Goal: Information Seeking & Learning: Find specific page/section

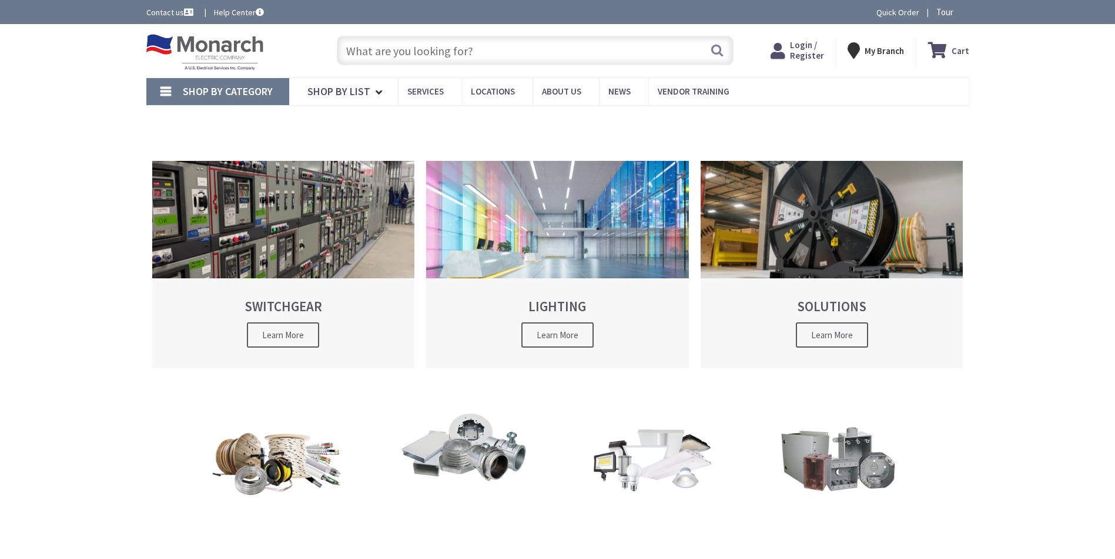
type input "[PERSON_NAME][GEOGRAPHIC_DATA], [GEOGRAPHIC_DATA]"
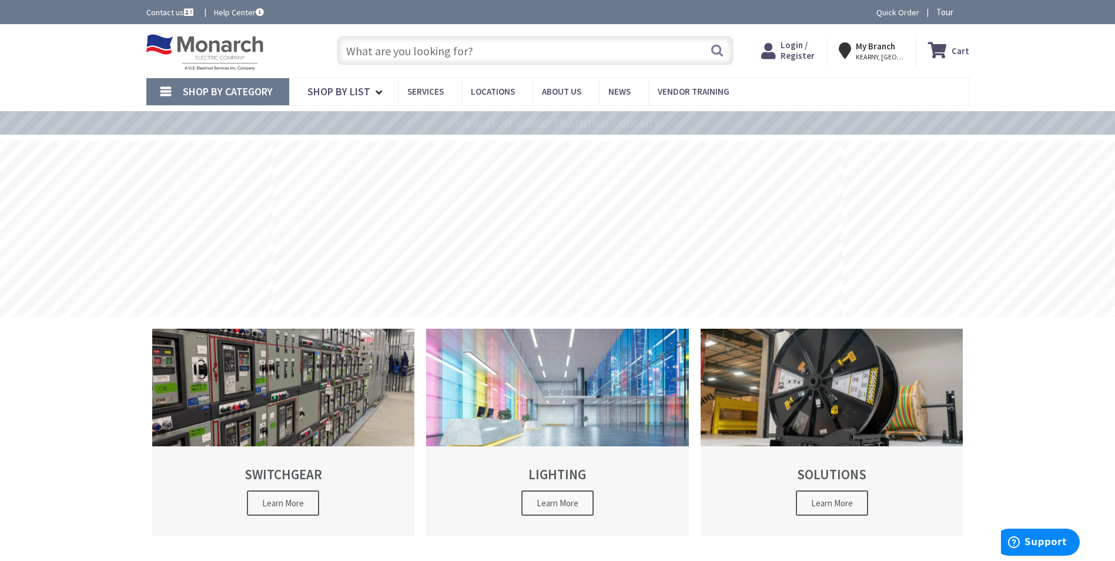
click at [378, 51] on input "text" at bounding box center [535, 50] width 397 height 29
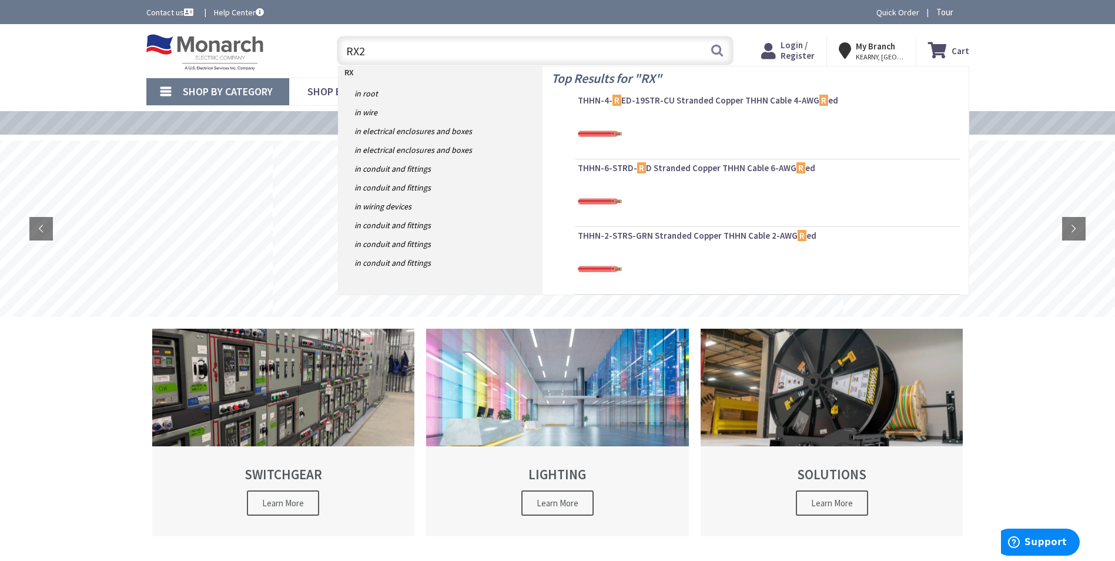
type input "RX23"
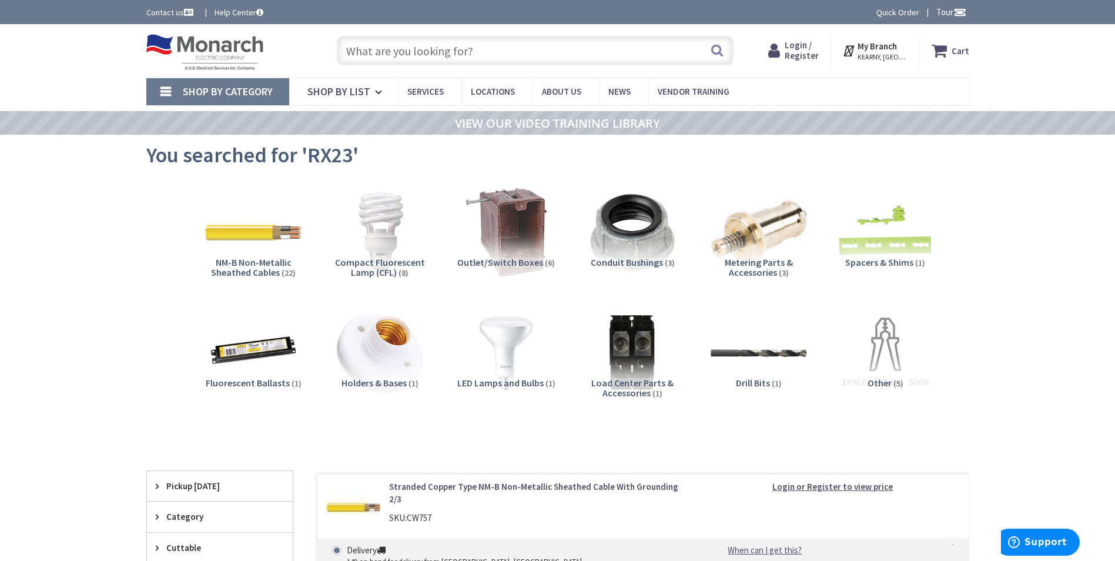
click at [393, 53] on input "text" at bounding box center [535, 50] width 397 height 29
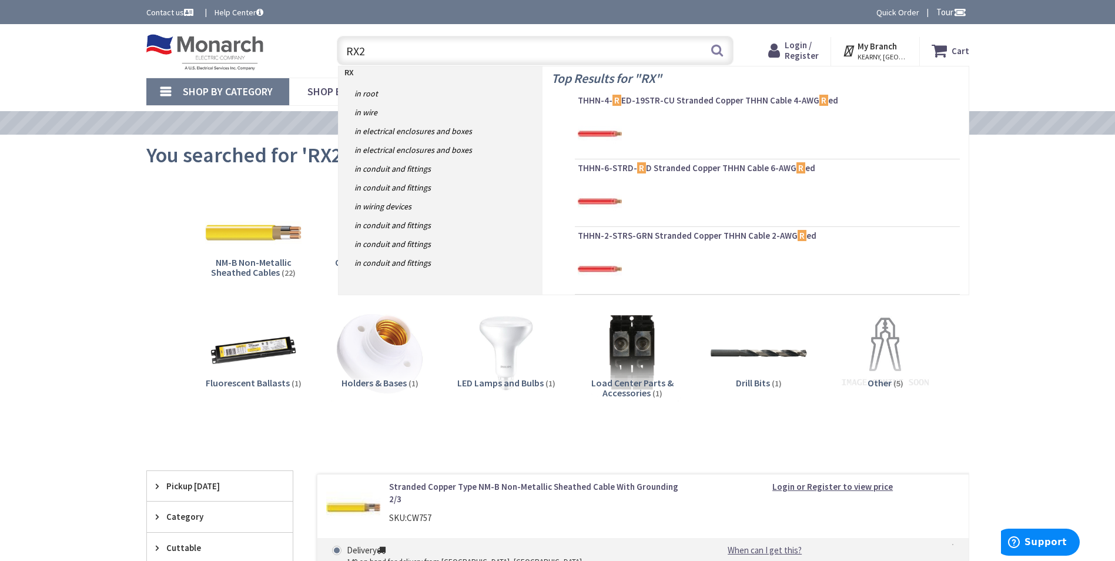
type input "RX23"
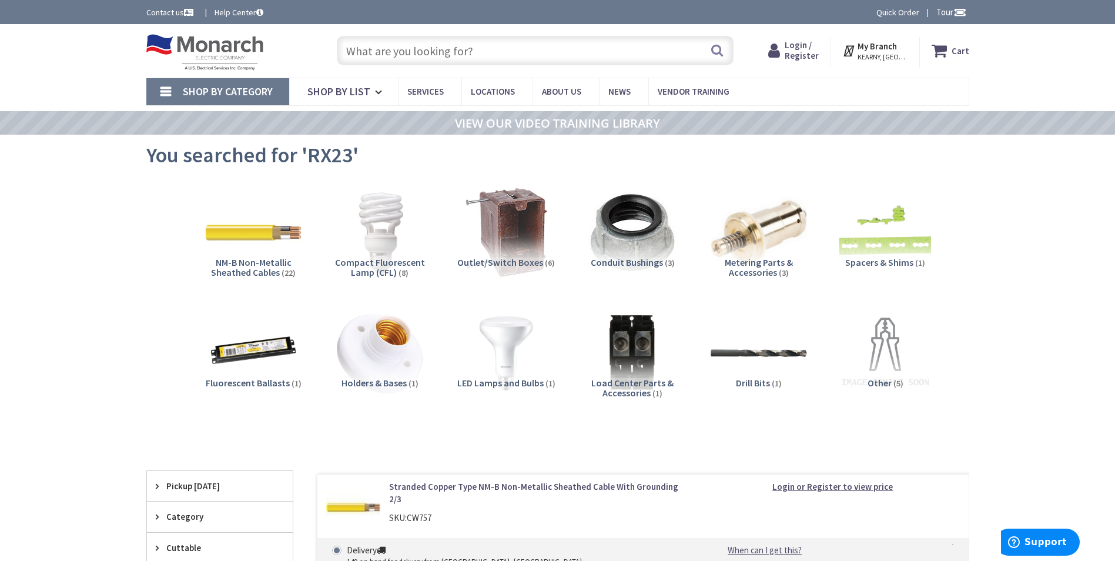
click at [427, 58] on input "text" at bounding box center [535, 50] width 397 height 29
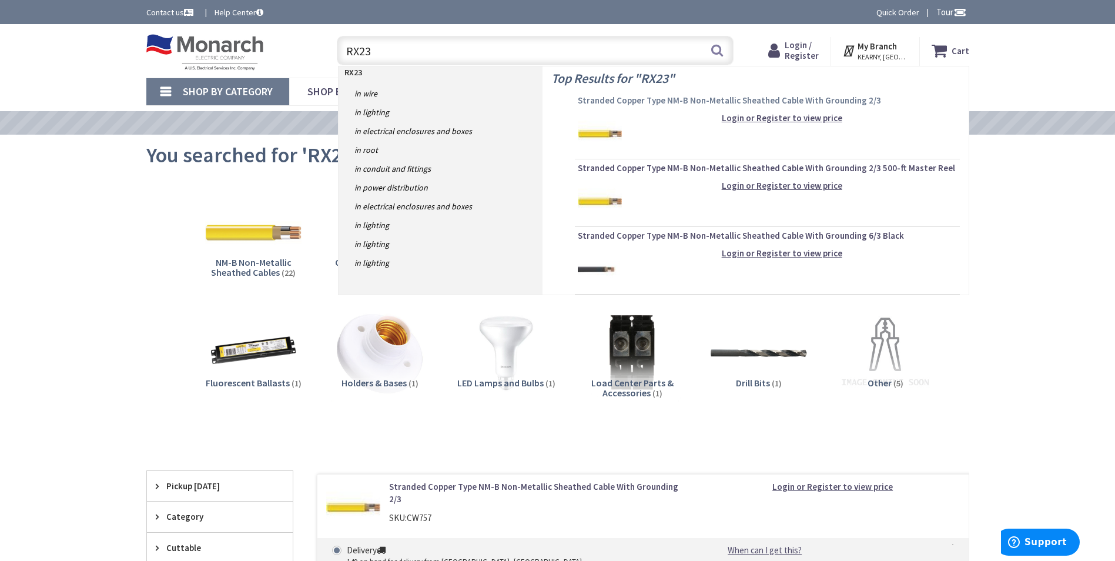
type input "RX23"
click at [634, 99] on span "Stranded Copper Type NM-B Non-Metallic Sheathed Cable With Grounding 2/3" at bounding box center [767, 101] width 379 height 12
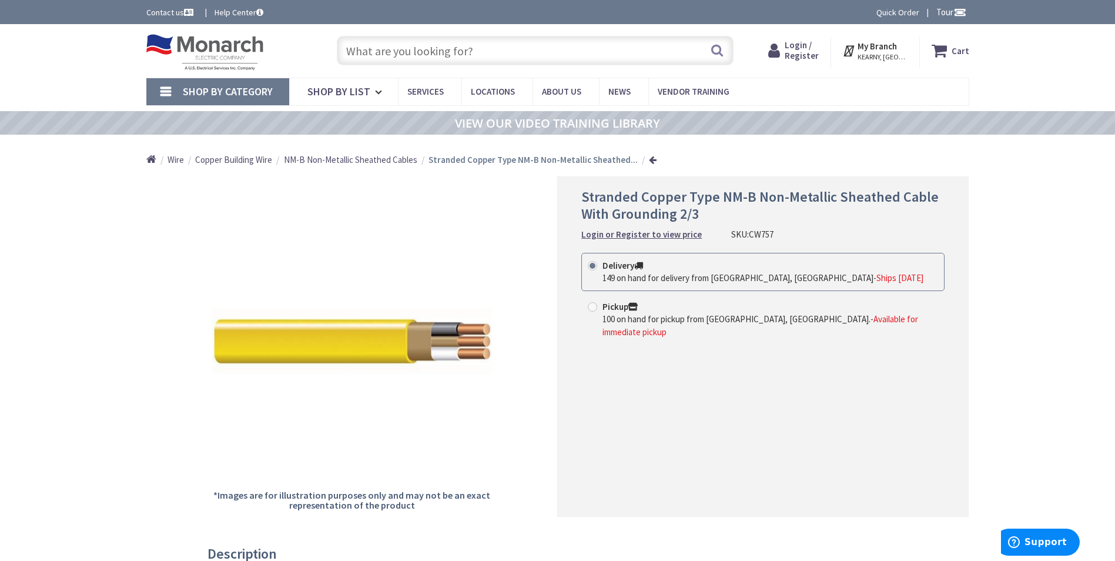
click at [363, 53] on input "text" at bounding box center [535, 50] width 397 height 29
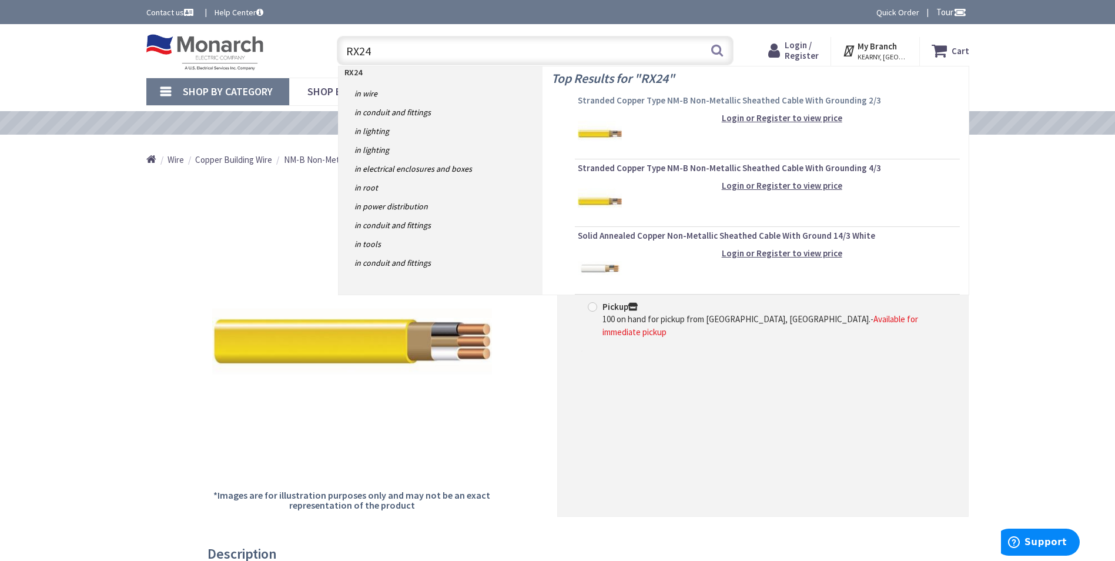
type input "RX24"
click at [639, 99] on span "Stranded Copper Type NM-B Non-Metallic Sheathed Cable With Grounding 2/3" at bounding box center [767, 101] width 379 height 12
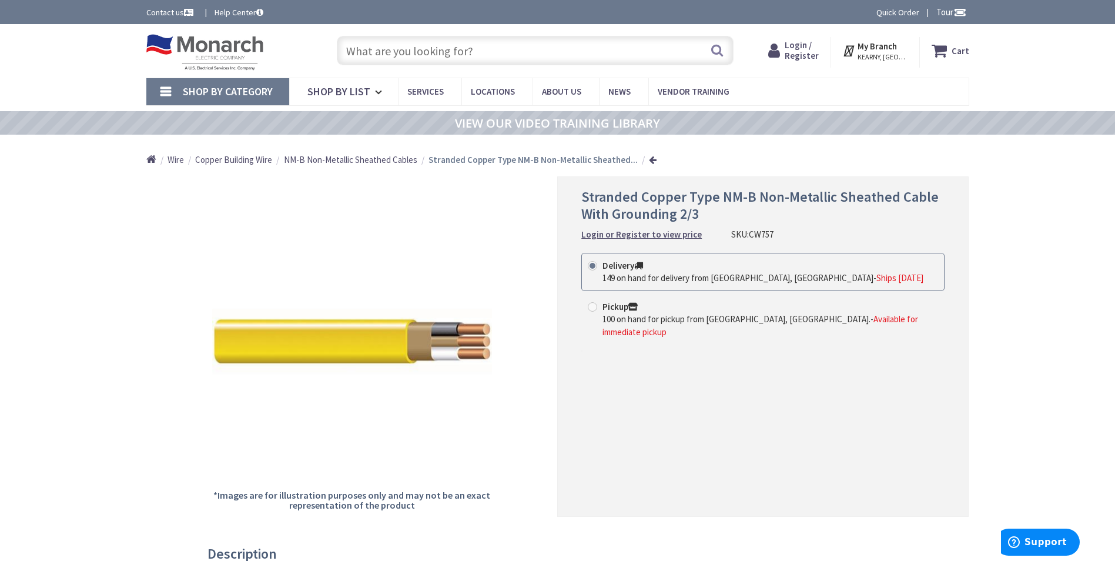
click at [374, 49] on input "text" at bounding box center [535, 50] width 397 height 29
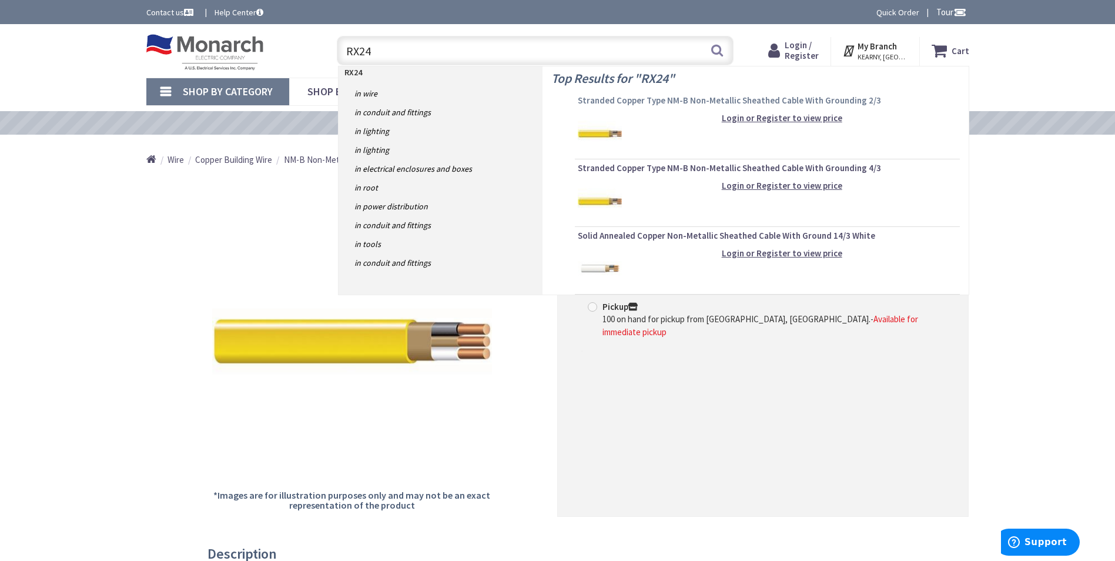
type input "RX24"
click at [677, 102] on span "Stranded Copper Type NM-B Non-Metallic Sheathed Cable With Grounding 2/3" at bounding box center [767, 101] width 379 height 12
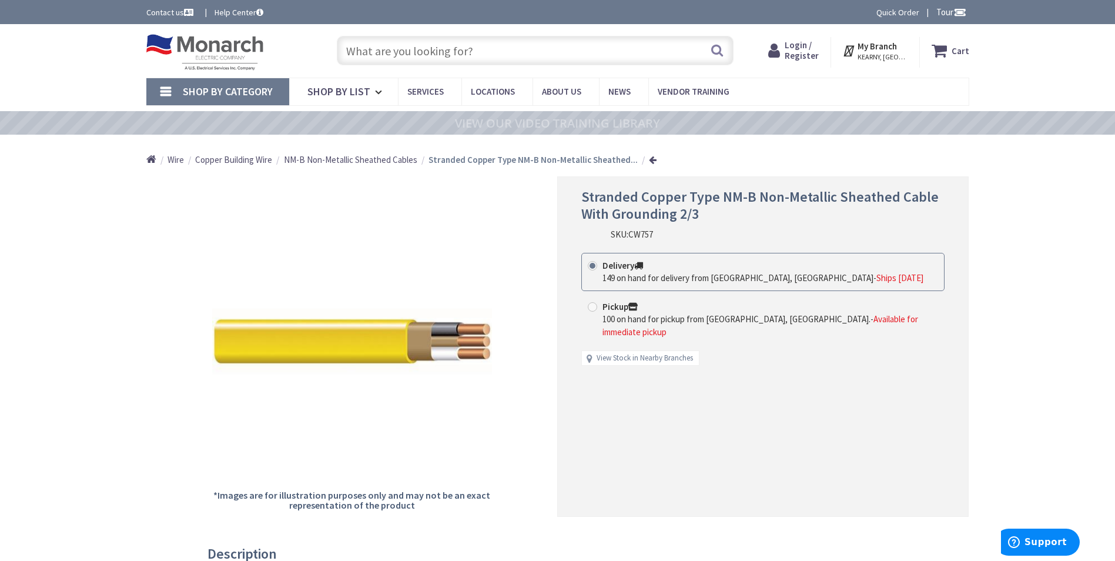
click at [365, 53] on input "text" at bounding box center [535, 50] width 397 height 29
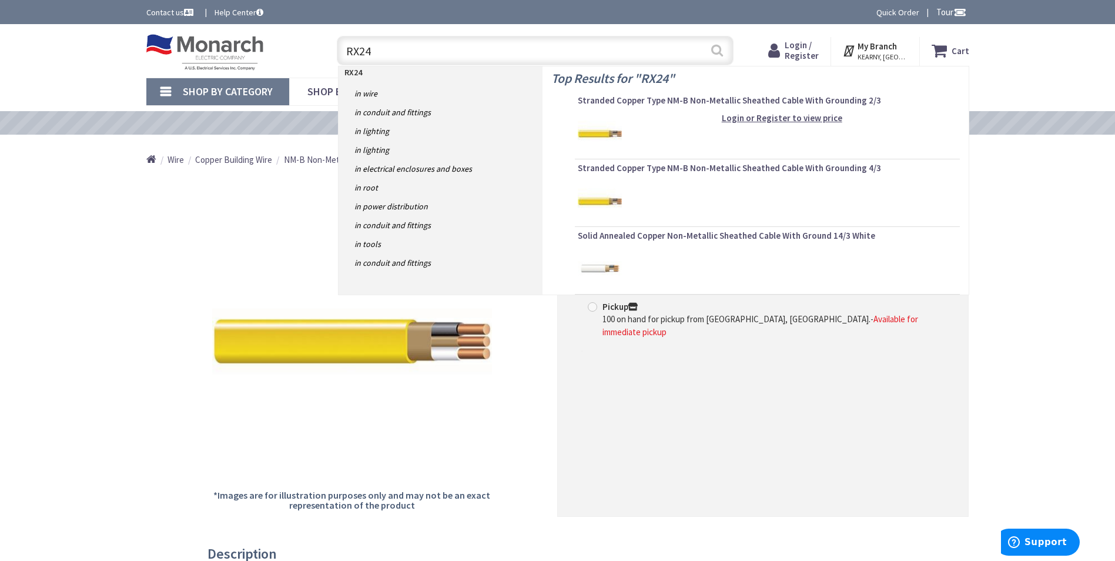
type input "RX24"
click at [717, 48] on button "Search" at bounding box center [716, 50] width 15 height 26
